Goal: Task Accomplishment & Management: Manage account settings

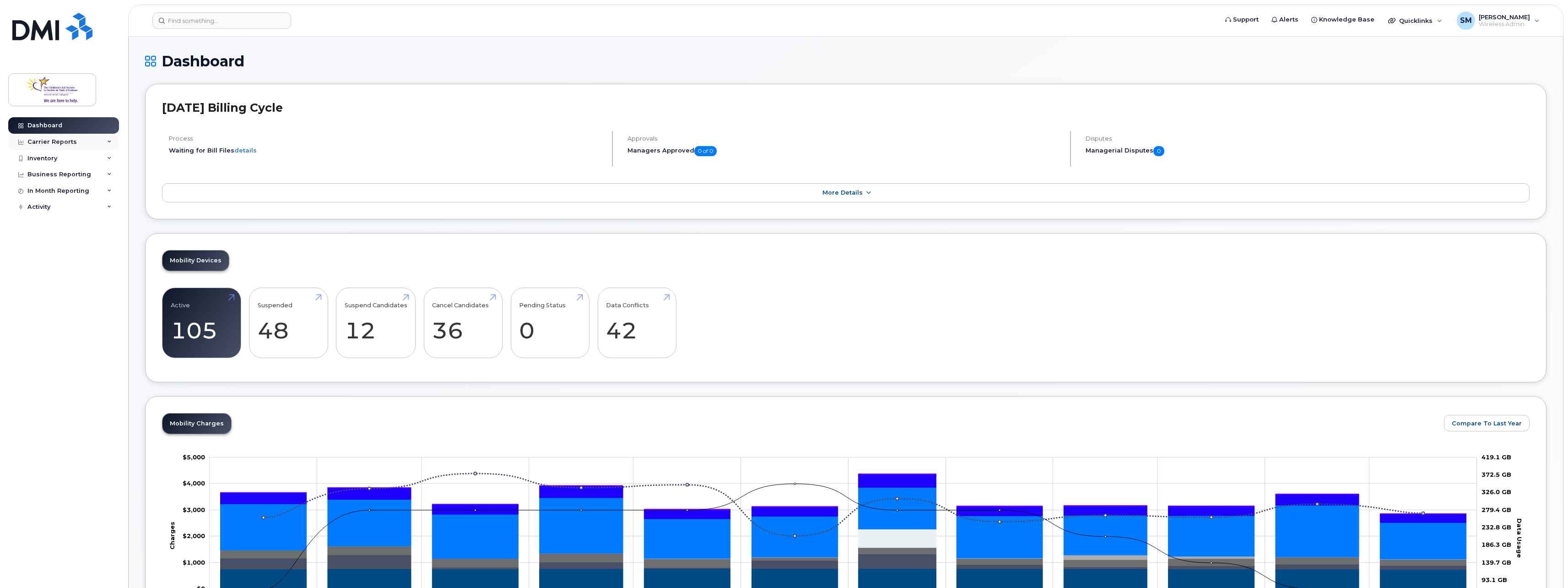
click at [77, 144] on div "Carrier Reports" at bounding box center [63, 142] width 110 height 17
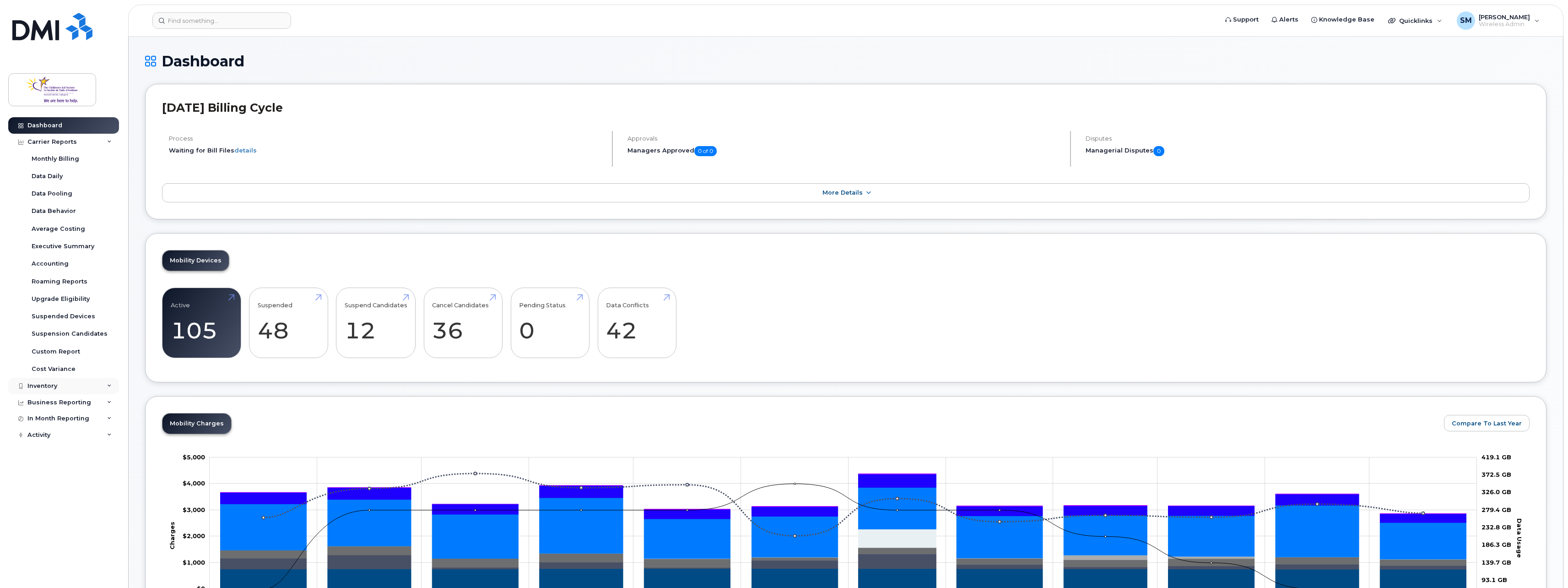
click at [87, 393] on div "Inventory" at bounding box center [63, 386] width 110 height 17
click at [85, 474] on div "Business Reporting" at bounding box center [59, 473] width 63 height 7
click at [86, 509] on div "In Month Reporting" at bounding box center [58, 507] width 62 height 7
click at [101, 561] on div "Activity" at bounding box center [63, 567] width 110 height 17
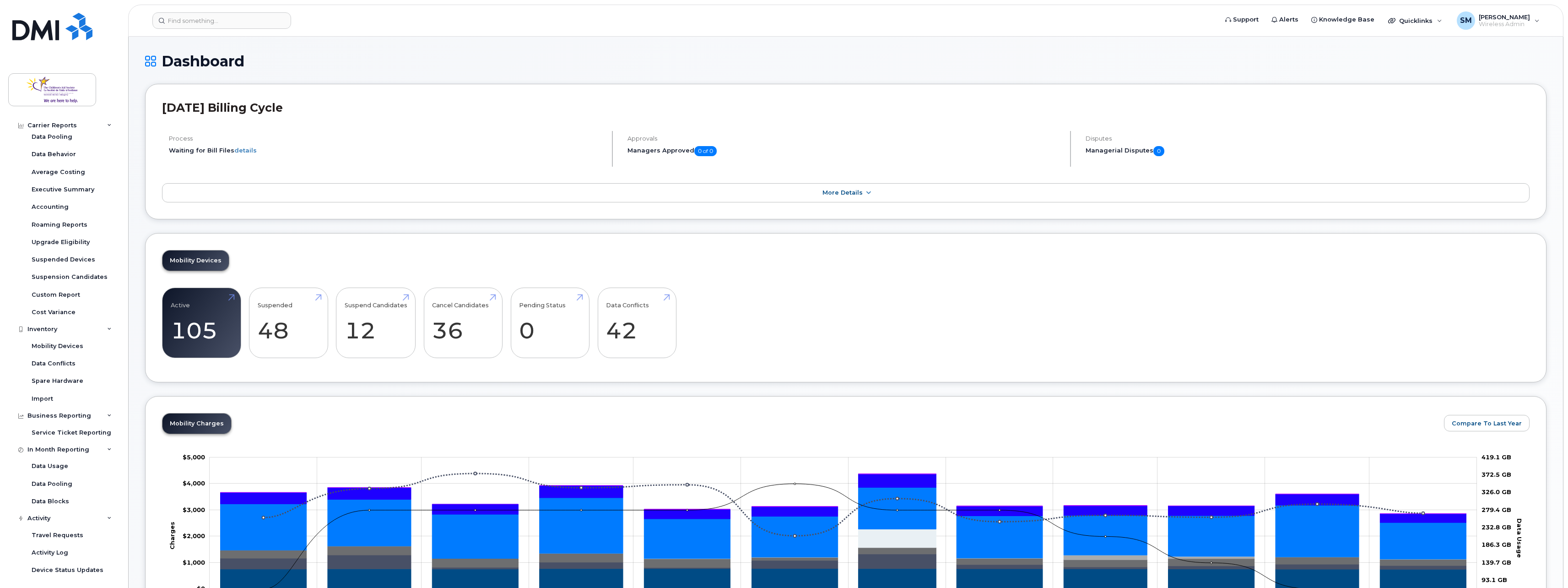
scroll to position [122, 0]
click at [62, 143] on div "Accounting" at bounding box center [50, 141] width 37 height 8
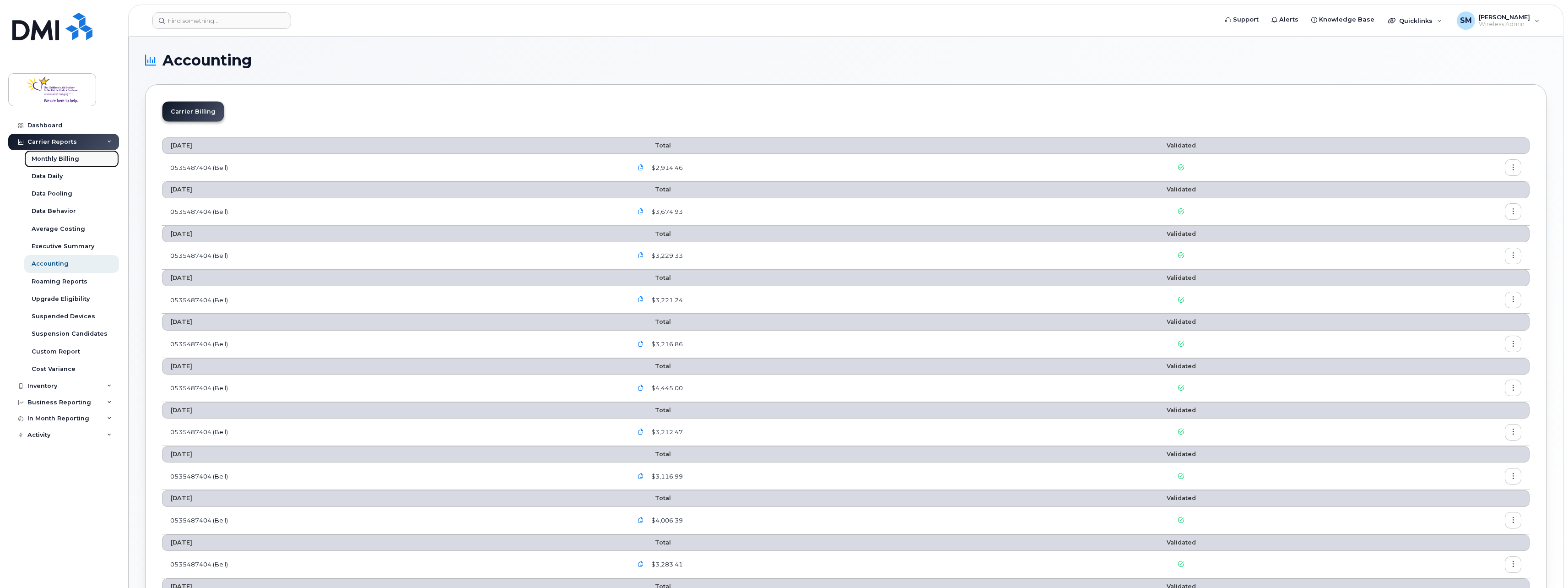
click at [70, 154] on link "Monthly Billing" at bounding box center [71, 158] width 95 height 17
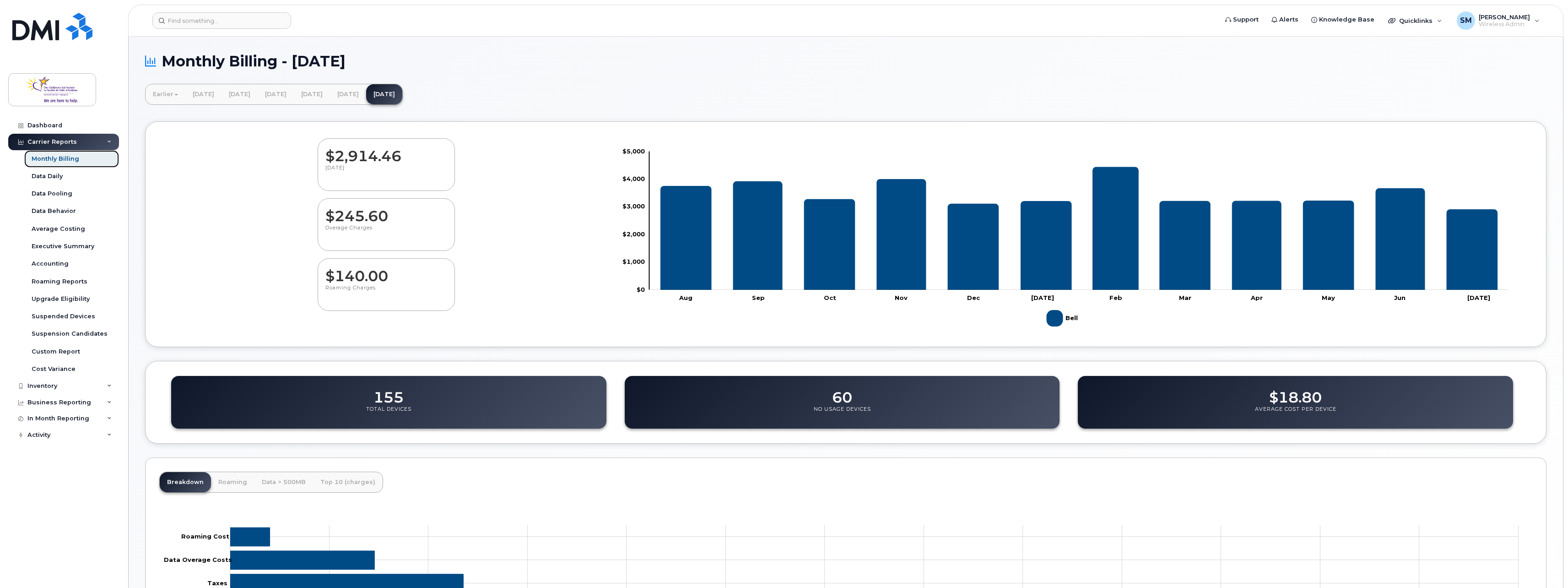
click at [64, 159] on div "Monthly Billing" at bounding box center [55, 158] width 48 height 8
click at [63, 125] on link "Dashboard" at bounding box center [63, 125] width 110 height 17
click at [206, 15] on input at bounding box center [222, 20] width 139 height 17
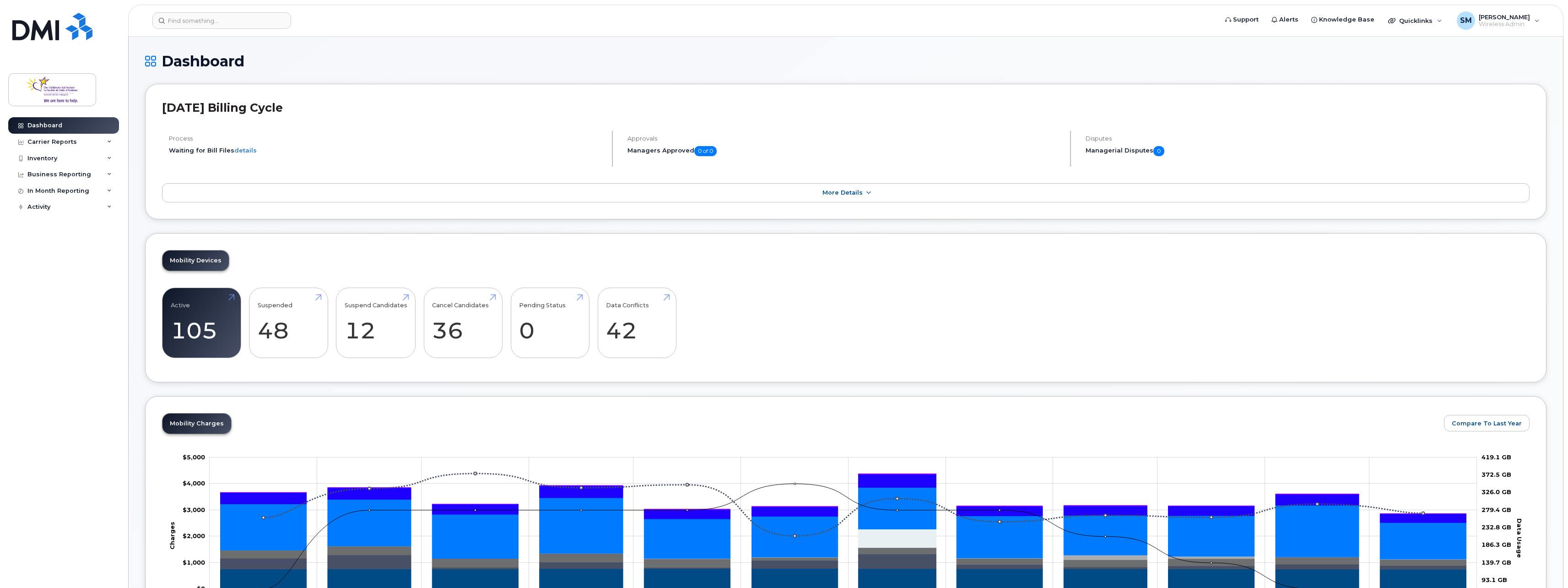
click at [219, 33] on header "Support Alerts Knowledge Base Quicklinks Suspend / Cancel Device Change SIM Car…" at bounding box center [845, 20] width 1436 height 32
click at [215, 17] on input at bounding box center [222, 20] width 139 height 17
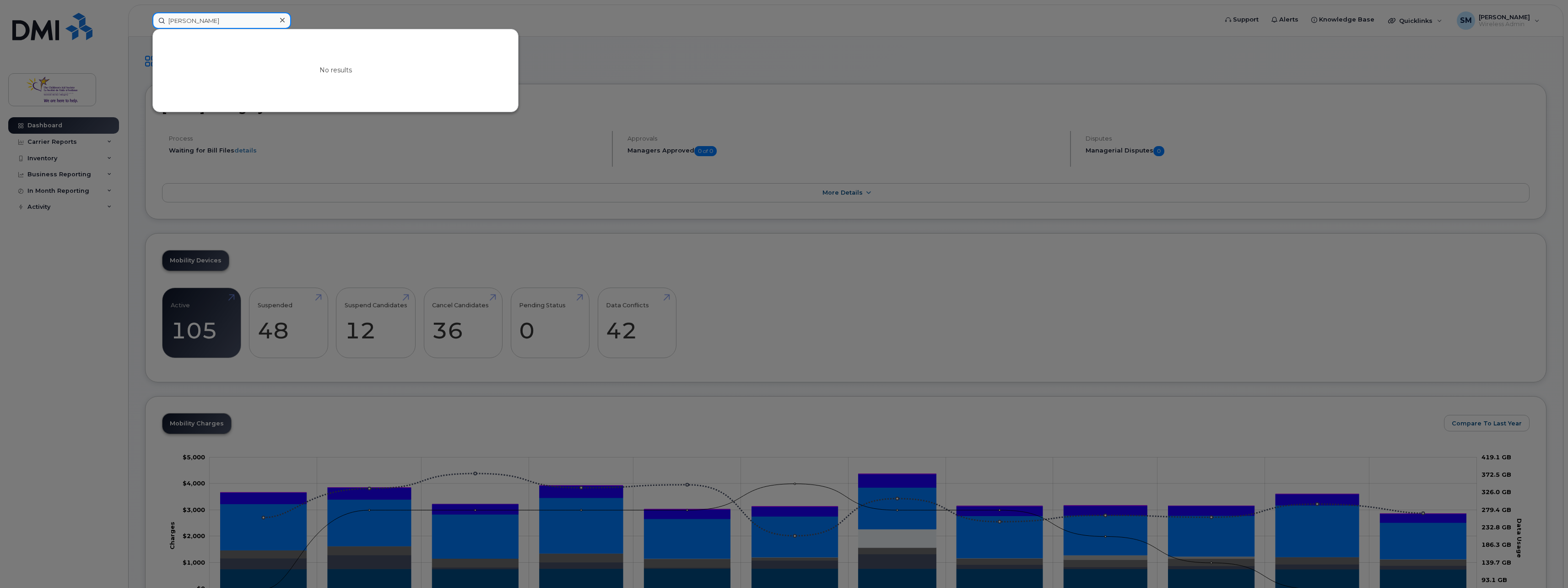
drag, startPoint x: 218, startPoint y: 21, endPoint x: 90, endPoint y: 36, distance: 128.9
click at [145, 29] on div "renne No results" at bounding box center [682, 20] width 1074 height 17
type input "renee"
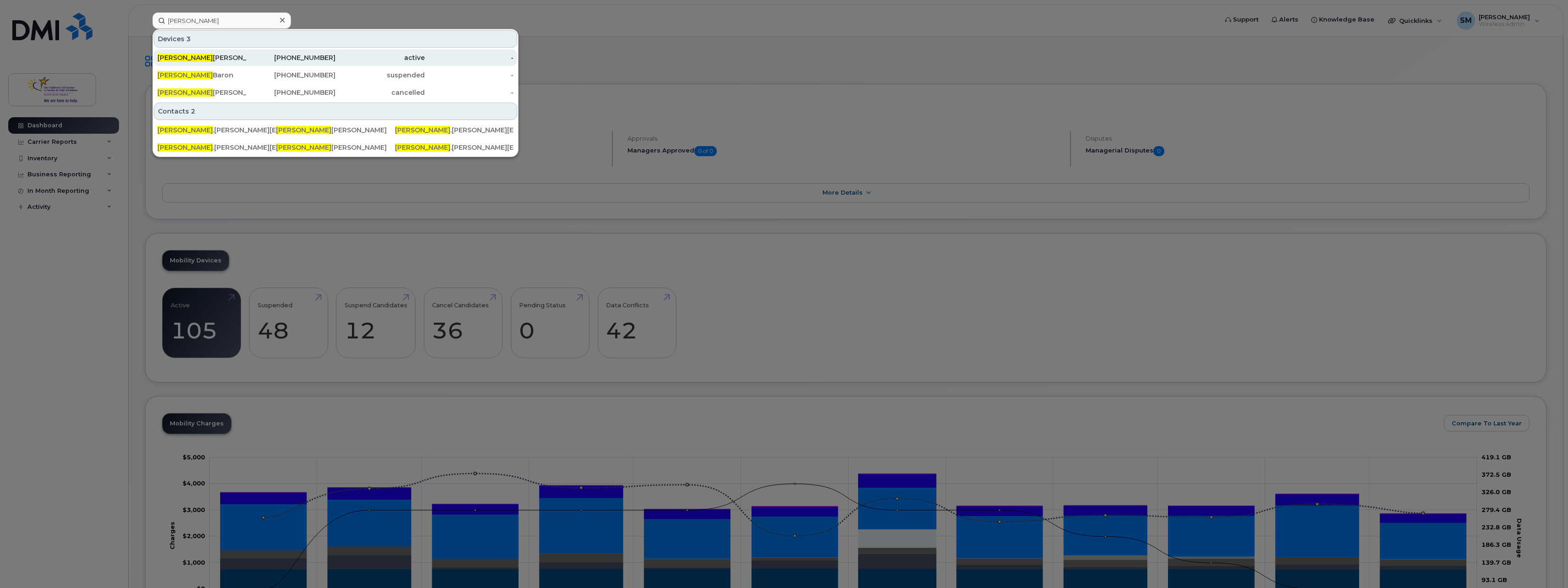
click at [235, 52] on div "Renee Pickard Campeau" at bounding box center [201, 58] width 89 height 17
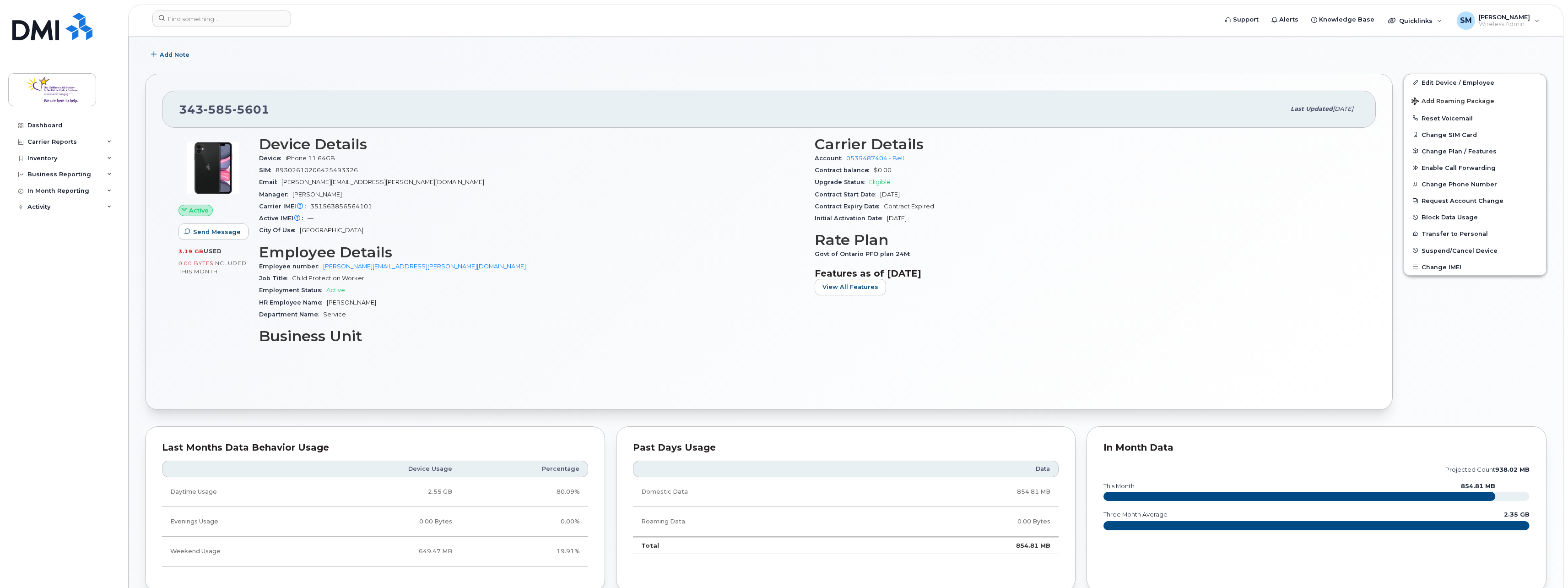
scroll to position [137, 0]
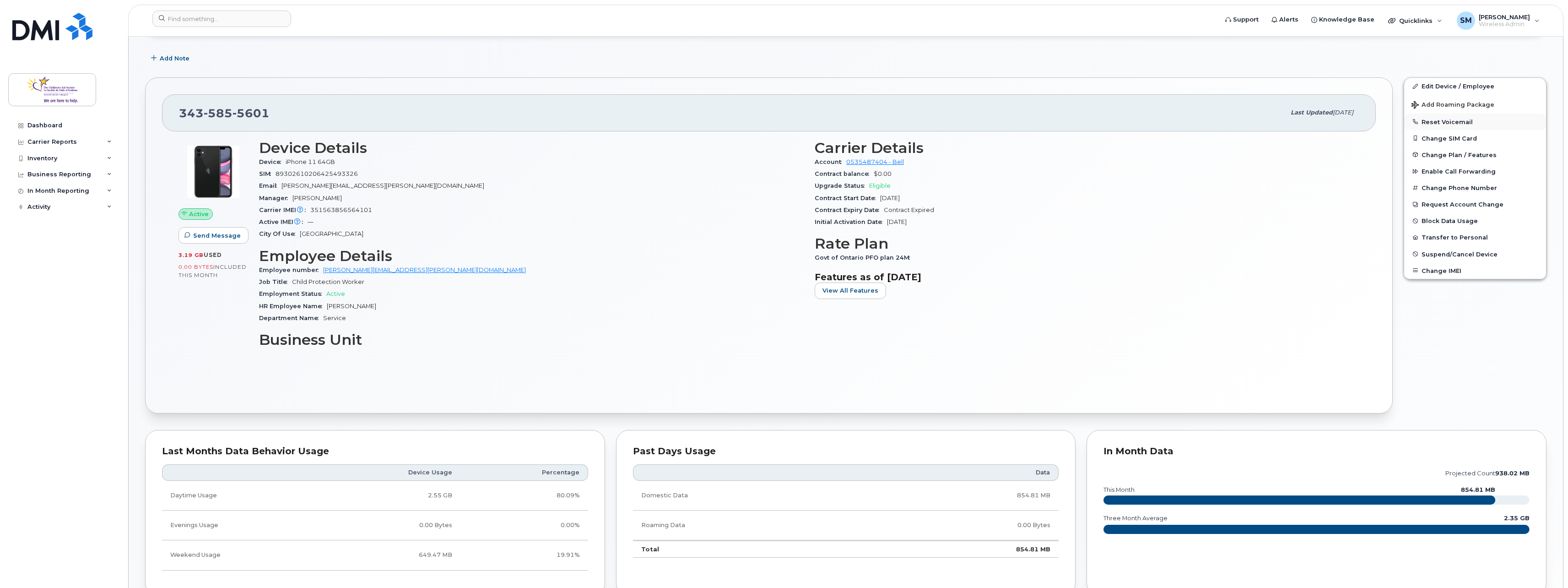
click at [1446, 121] on button "Reset Voicemail" at bounding box center [1475, 121] width 142 height 17
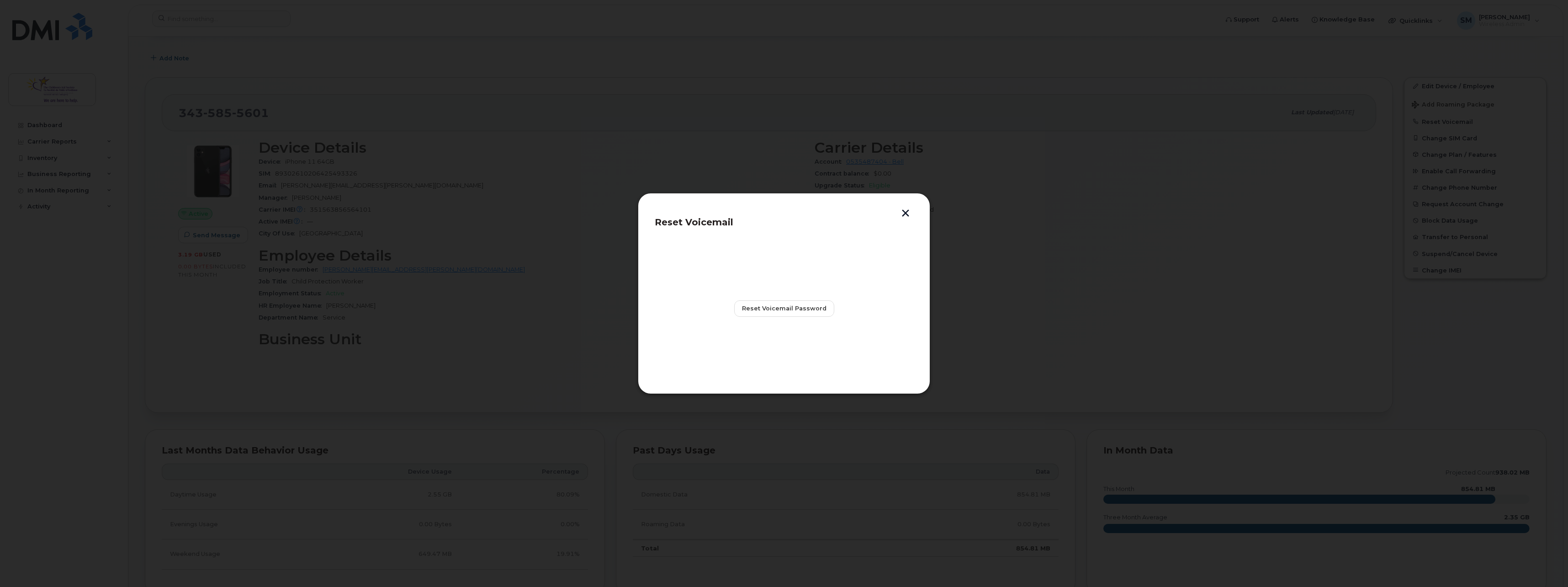
click at [904, 217] on button "button" at bounding box center [905, 214] width 14 height 9
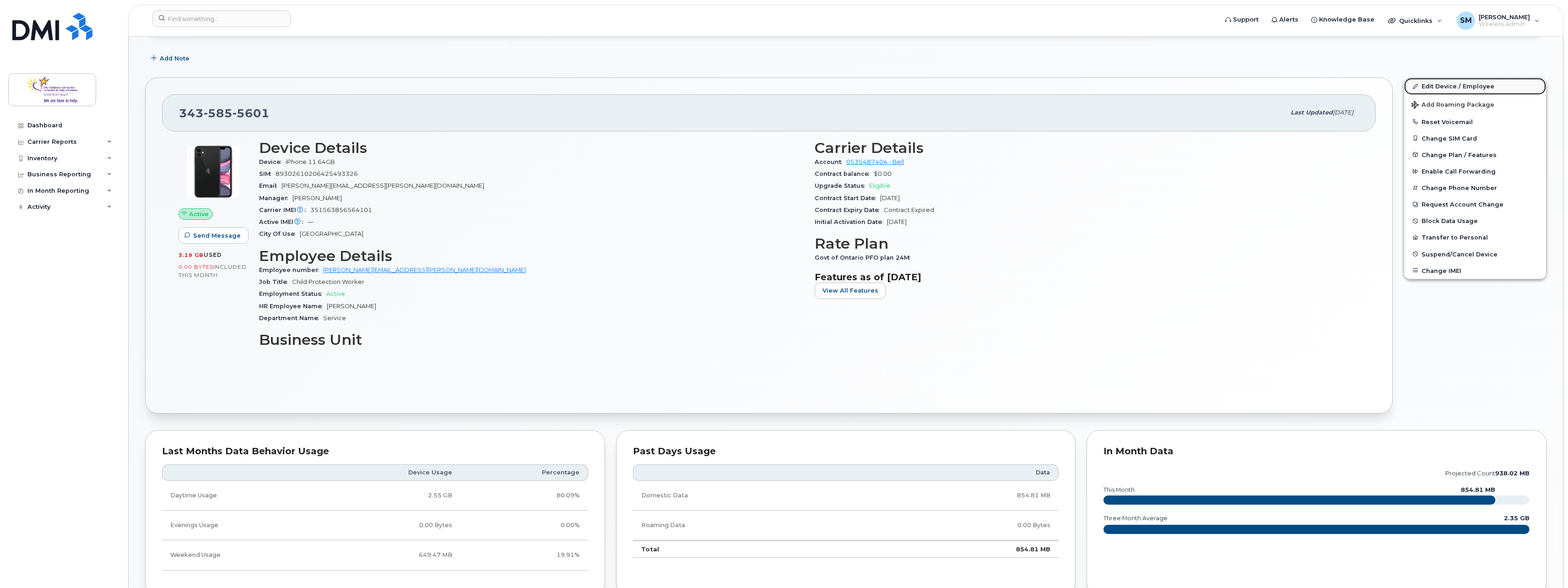
click at [1449, 81] on link "Edit Device / Employee" at bounding box center [1475, 86] width 142 height 17
click at [1433, 20] on span "Quicklinks" at bounding box center [1416, 20] width 33 height 7
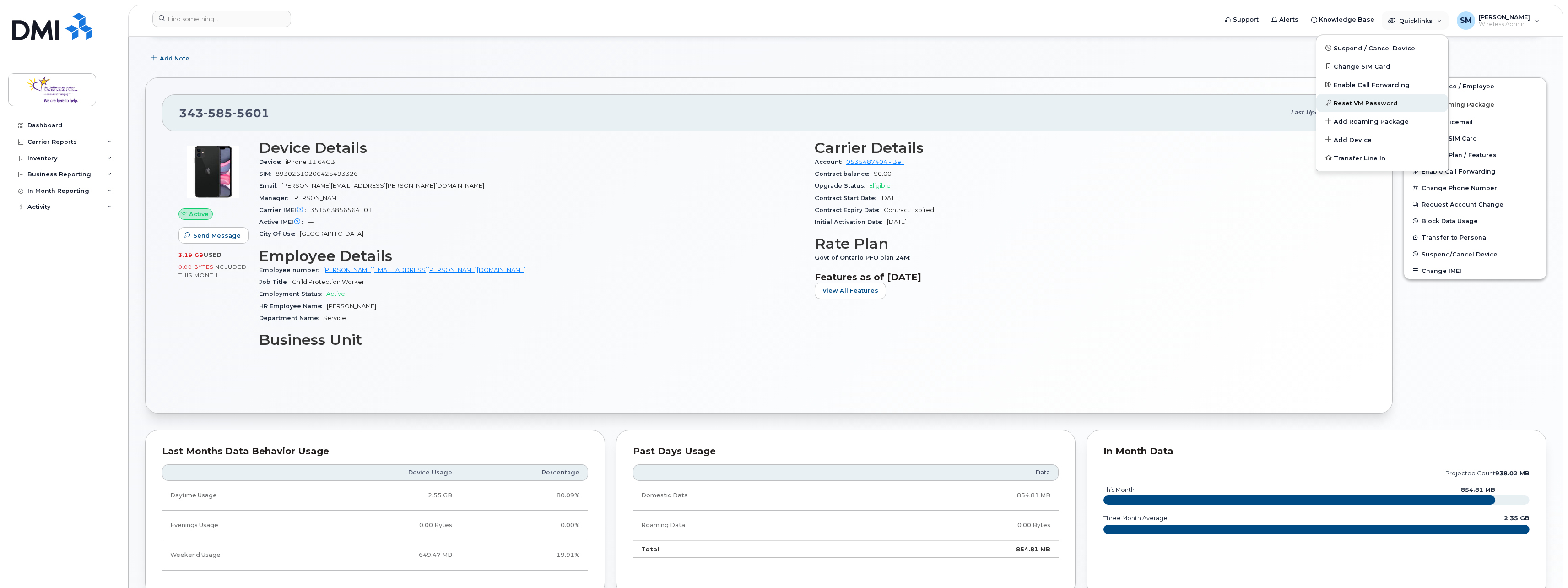
click at [1424, 102] on link "Reset VM Password" at bounding box center [1382, 103] width 132 height 18
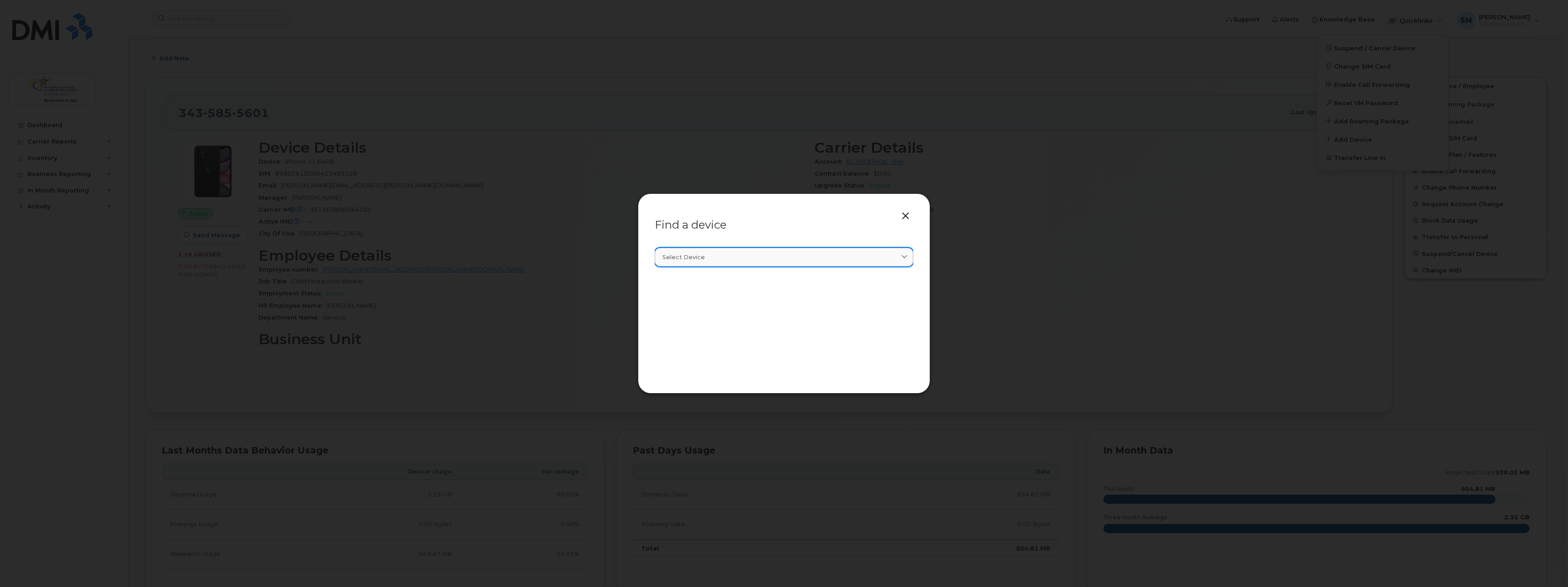
click at [856, 250] on link "Select device" at bounding box center [784, 257] width 259 height 18
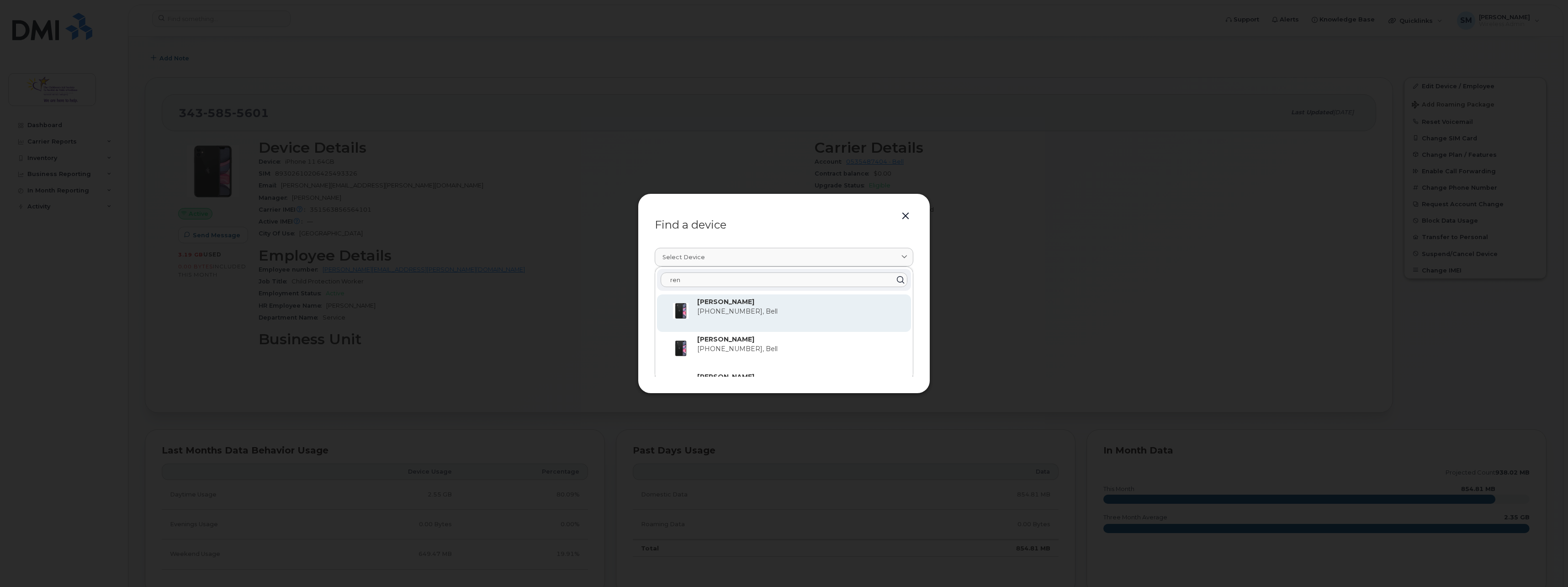
type input "ren"
click at [754, 311] on span "[PHONE_NUMBER], Bell" at bounding box center [738, 310] width 81 height 8
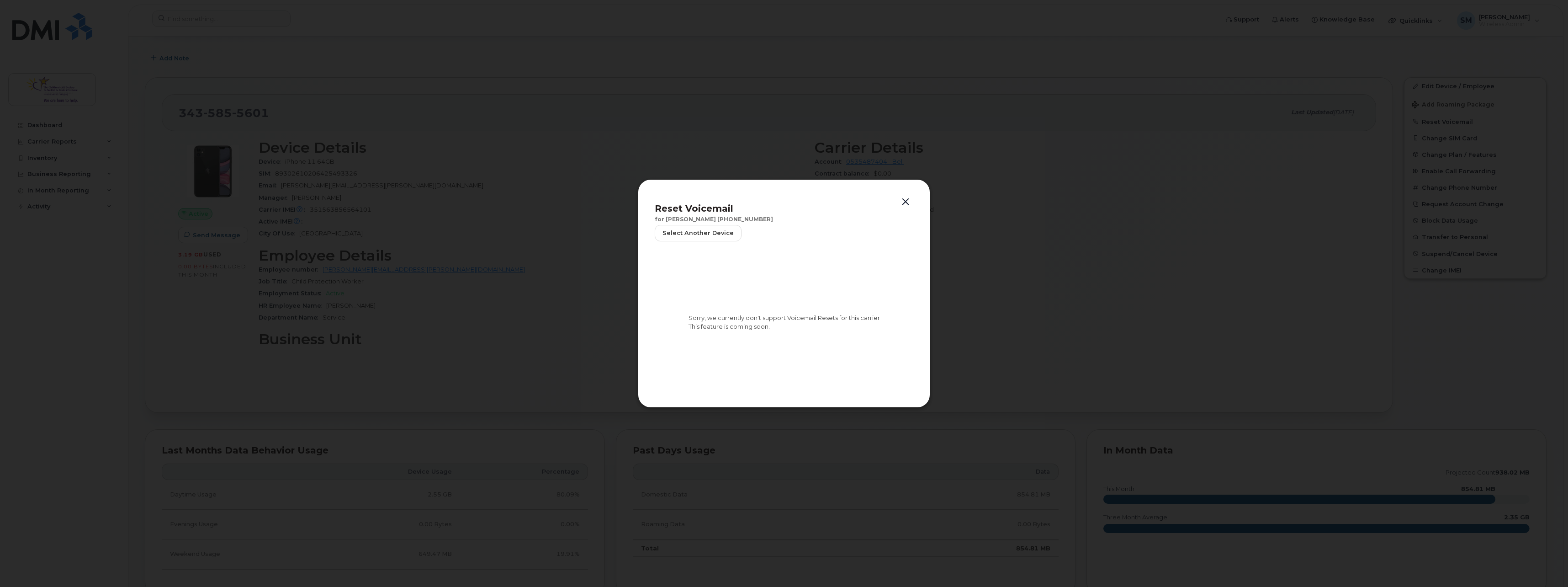
click at [913, 193] on div "Reset Voicemail for [PERSON_NAME] [PHONE_NUMBER] Select another device Sorry, w…" at bounding box center [784, 293] width 293 height 229
click at [904, 202] on button "button" at bounding box center [905, 202] width 14 height 13
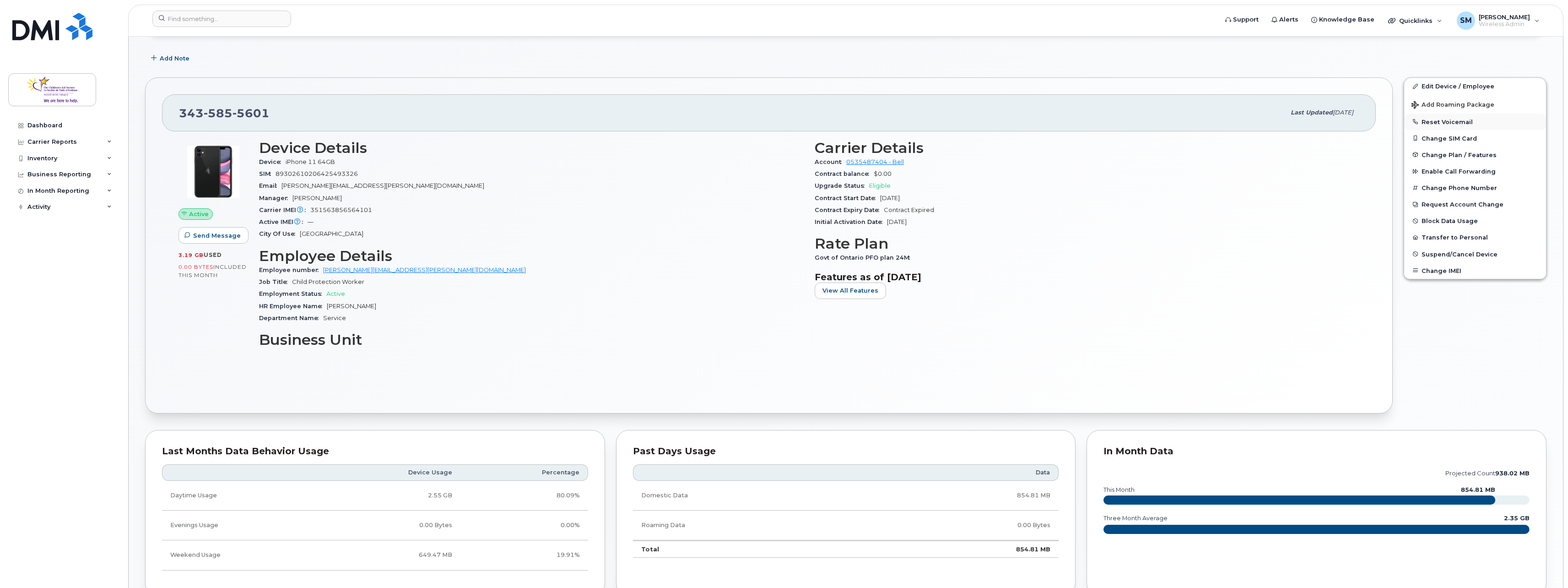
click at [1482, 122] on button "Reset Voicemail" at bounding box center [1475, 121] width 142 height 17
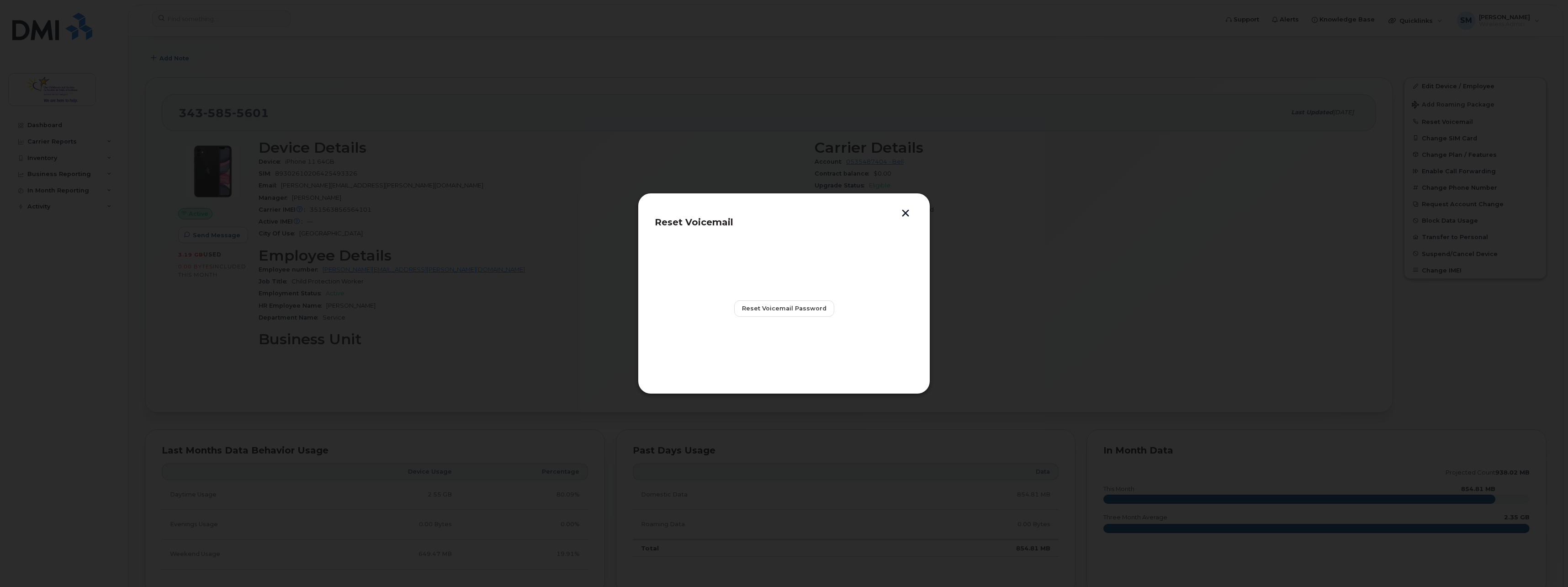
click at [906, 211] on button "button" at bounding box center [905, 214] width 14 height 9
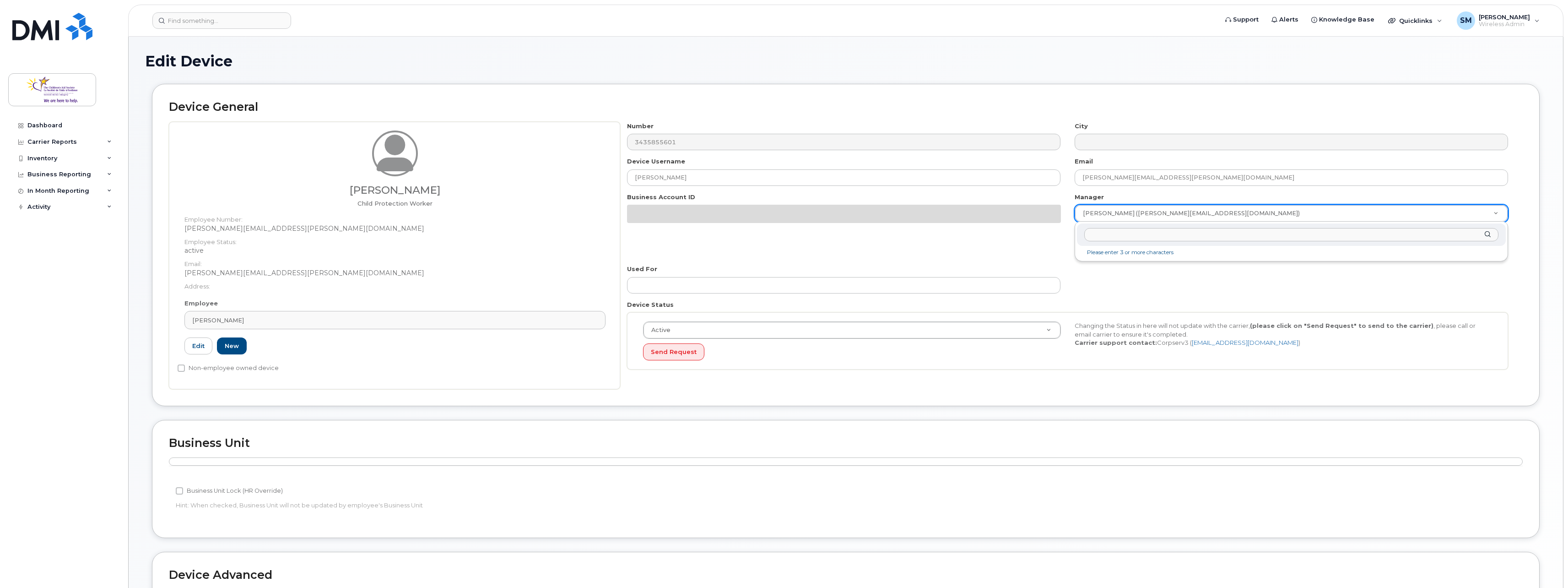
click at [1223, 232] on input "text" at bounding box center [1291, 235] width 414 height 13
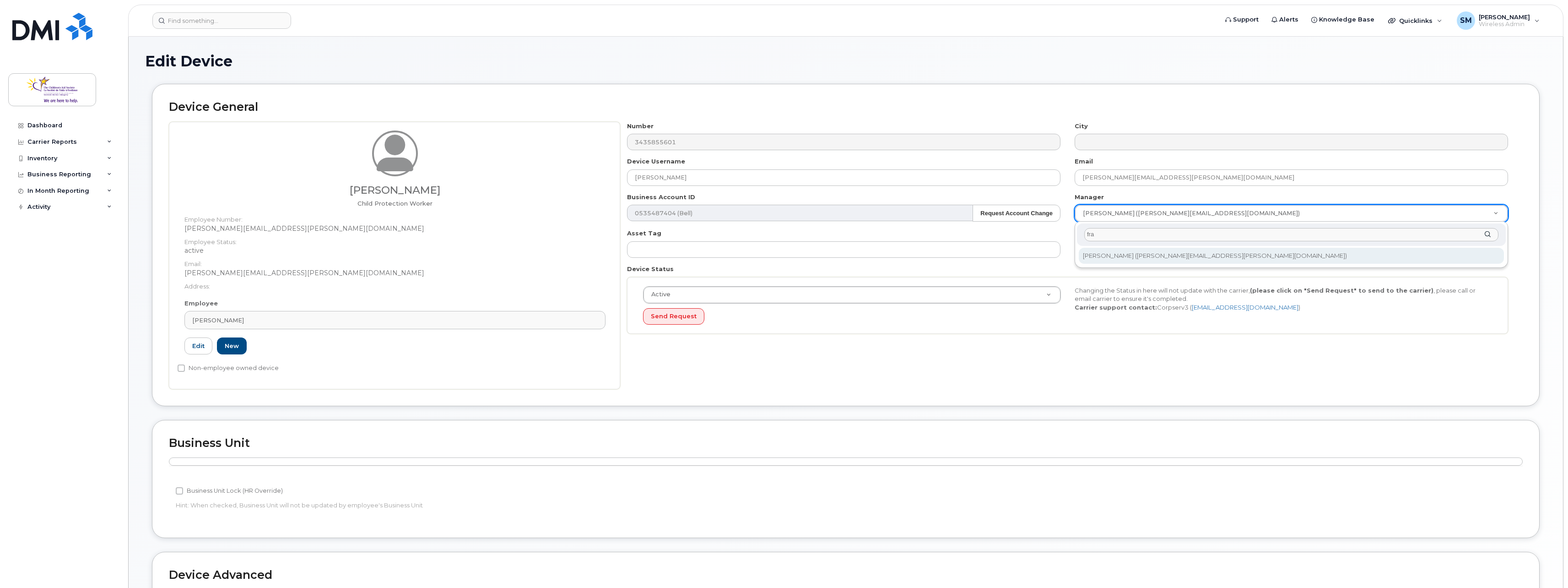
type input "fra"
type input "1508914"
